Goal: Task Accomplishment & Management: Manage account settings

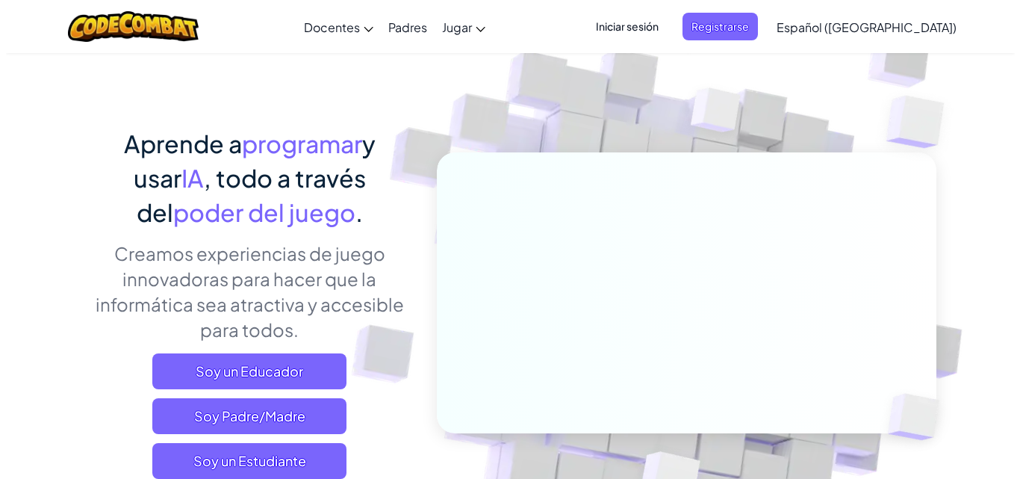
scroll to position [75, 0]
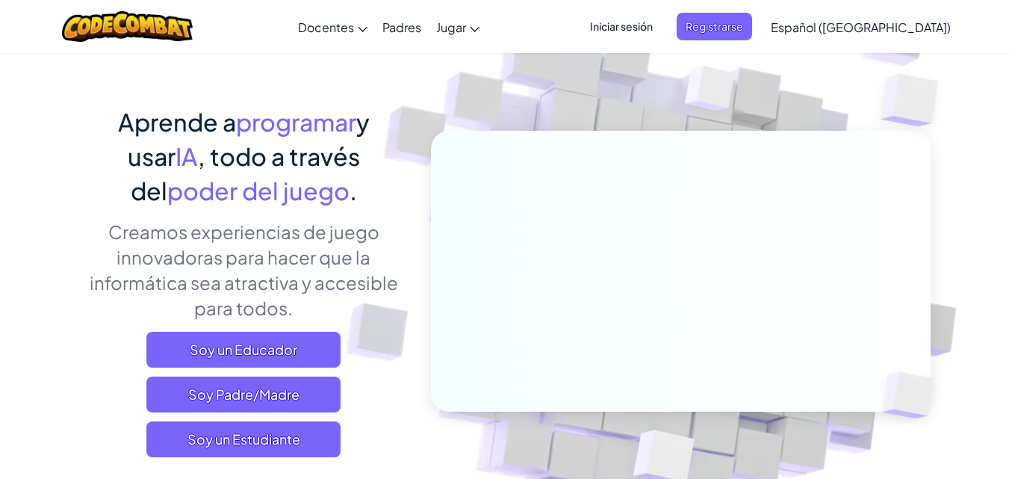
click at [662, 26] on span "Iniciar sesión" at bounding box center [621, 27] width 81 height 28
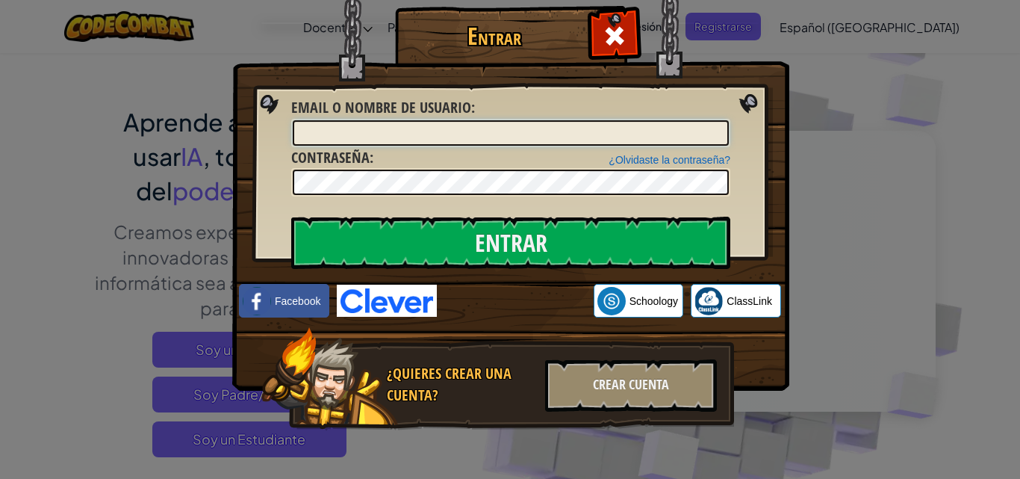
click at [627, 137] on input "Email o Nombre de usuario :" at bounding box center [511, 132] width 436 height 25
click at [328, 131] on input "PiresJ" at bounding box center [511, 132] width 436 height 25
type input "P"
click at [291, 217] on input "Entrar" at bounding box center [510, 243] width 439 height 52
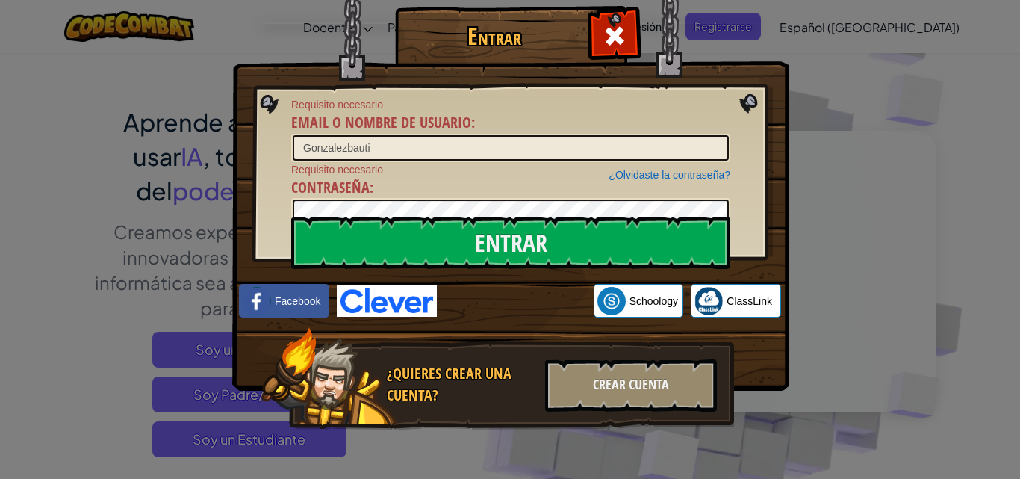
click at [400, 117] on span "Email o Nombre de usuario" at bounding box center [381, 122] width 180 height 20
click at [400, 135] on input "Gonzalezbauti" at bounding box center [511, 147] width 436 height 25
click at [373, 144] on input "Gonzalezbauti" at bounding box center [511, 147] width 436 height 25
type input "GonzalezBauti"
drag, startPoint x: 379, startPoint y: 149, endPoint x: 218, endPoint y: 119, distance: 163.3
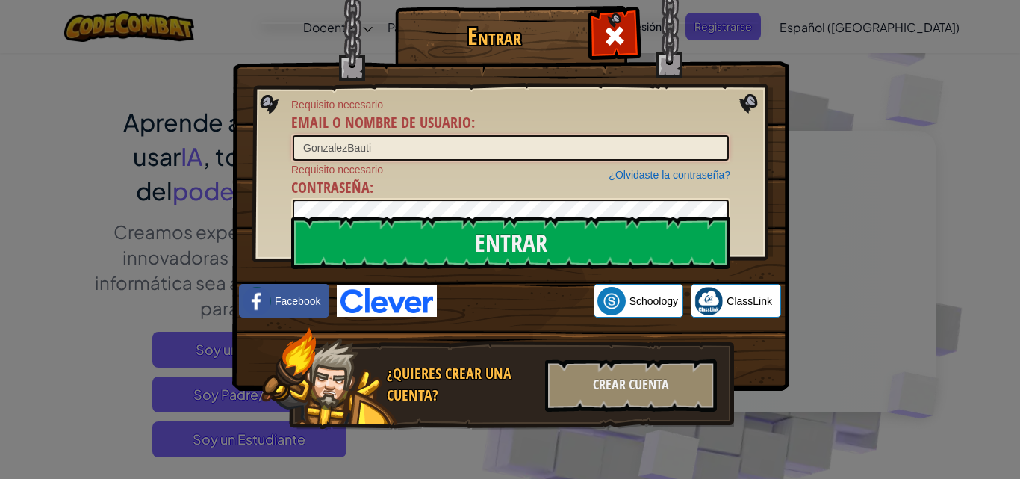
click at [261, 161] on div "Entrar Requisito necesario Email o Nombre de usuario : GonzalezBauti ¿Olvidaste…" at bounding box center [509, 239] width 497 height 435
type input "PiresJ"
